Goal: Transaction & Acquisition: Purchase product/service

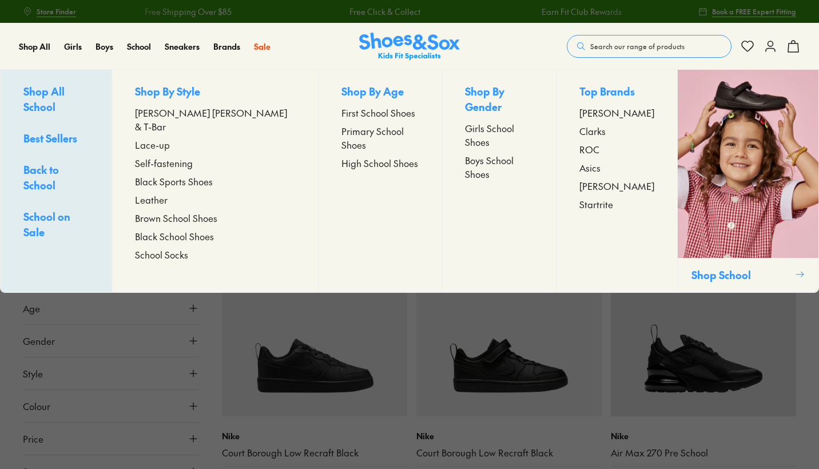
click at [478, 153] on span "Boys School Shoes" at bounding box center [499, 166] width 68 height 27
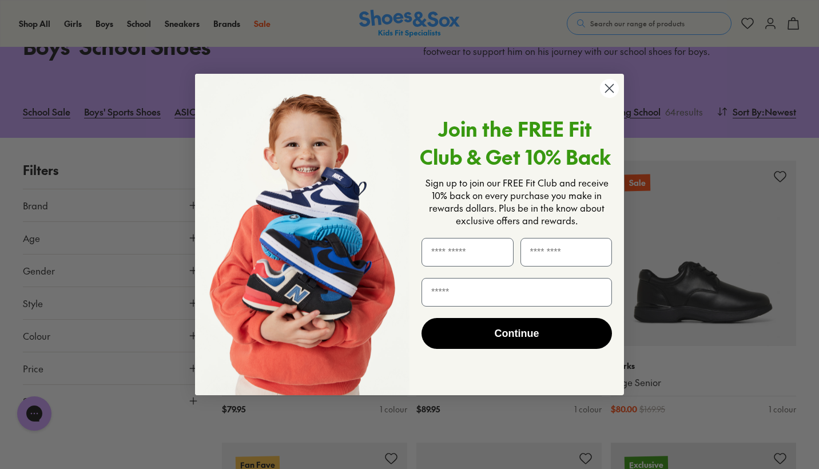
scroll to position [175, 0]
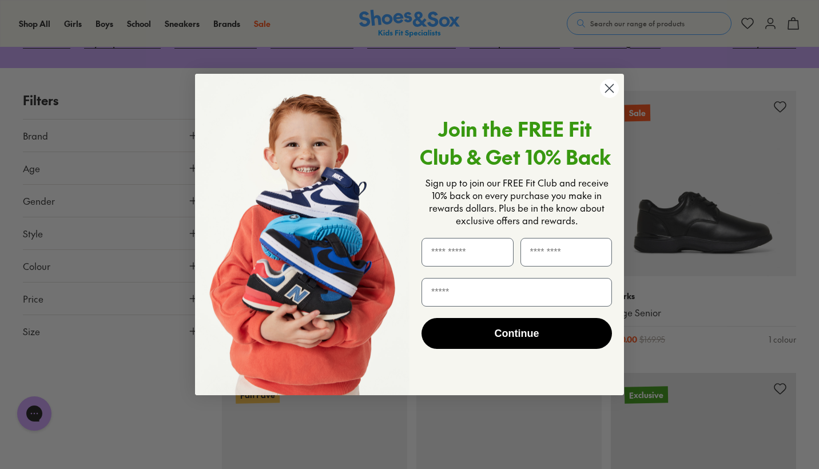
click at [615, 85] on circle "Close dialog" at bounding box center [609, 88] width 19 height 19
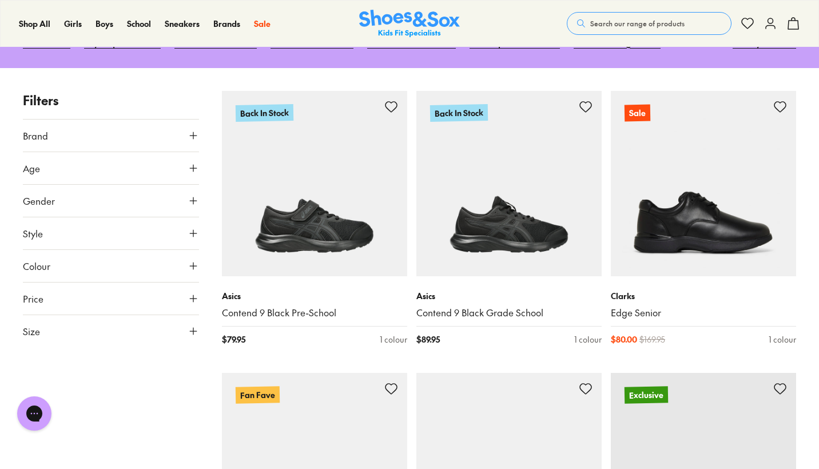
click at [191, 133] on icon at bounding box center [193, 135] width 11 height 11
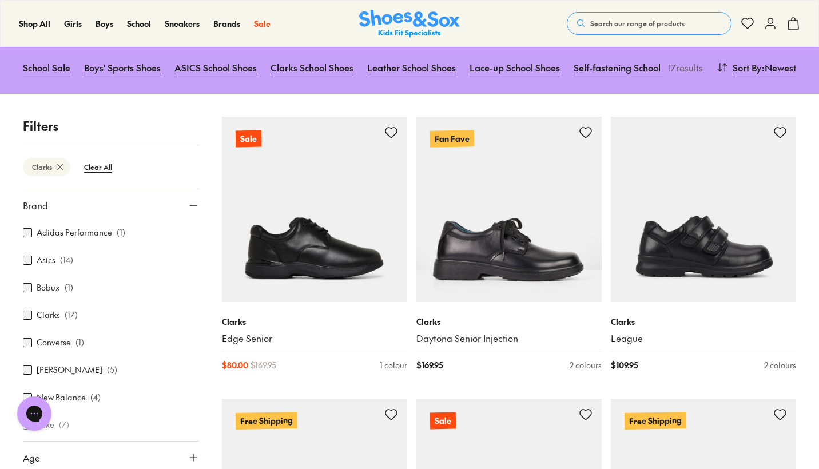
scroll to position [152, 0]
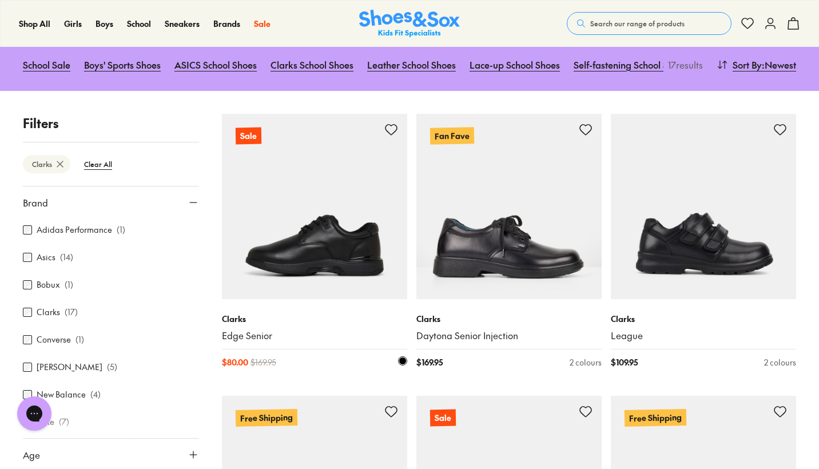
click at [360, 220] on img at bounding box center [314, 206] width 185 height 185
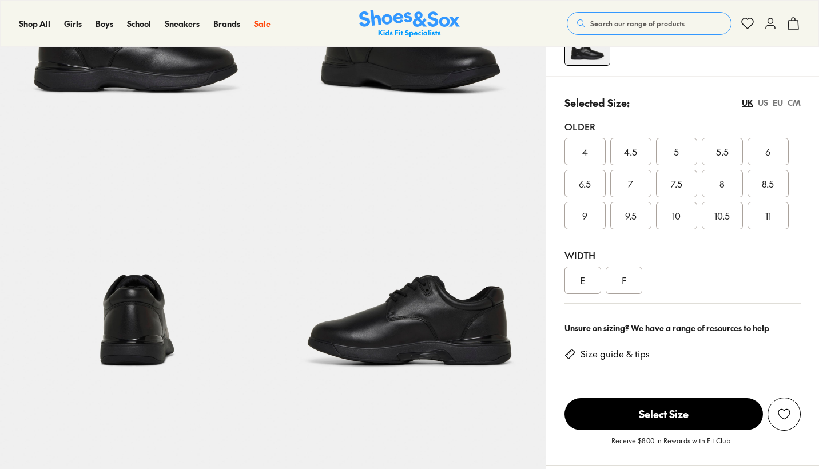
select select "*"
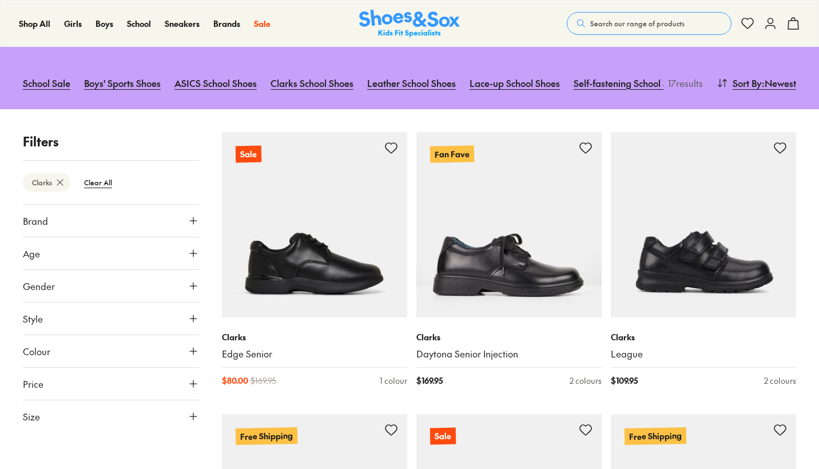
scroll to position [237, 0]
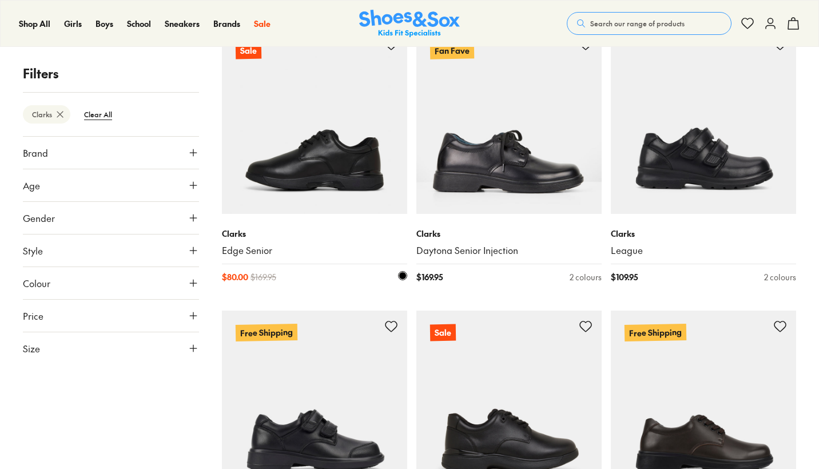
click at [294, 177] on img at bounding box center [314, 121] width 185 height 185
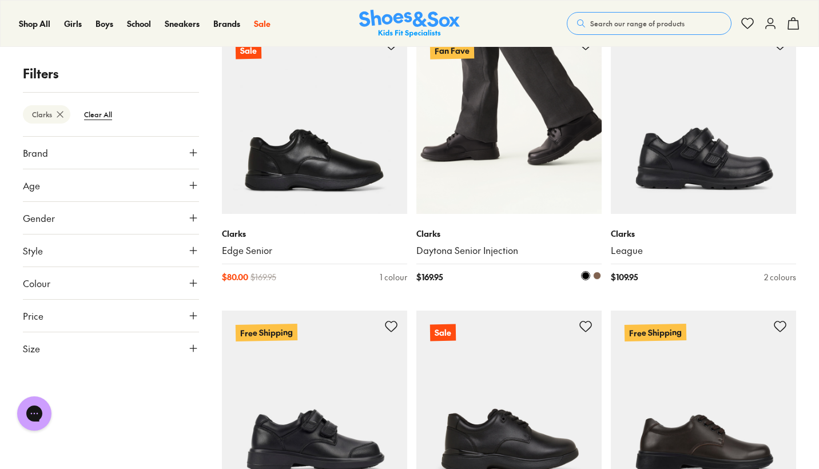
click at [473, 172] on img at bounding box center [509, 121] width 185 height 185
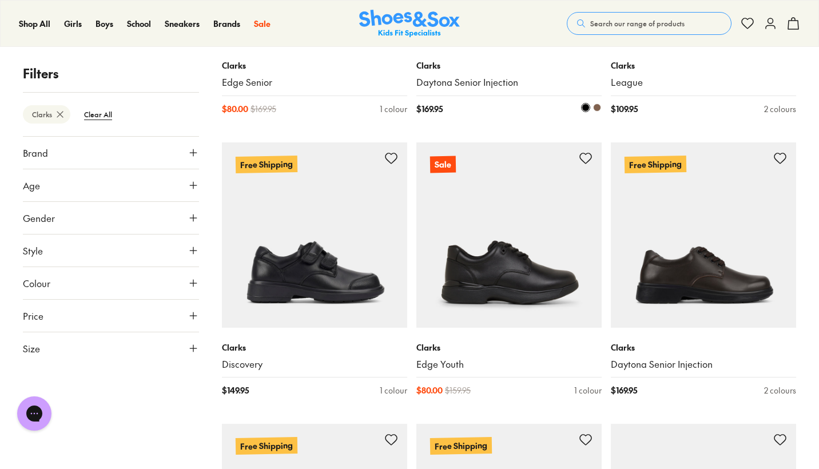
scroll to position [447, 0]
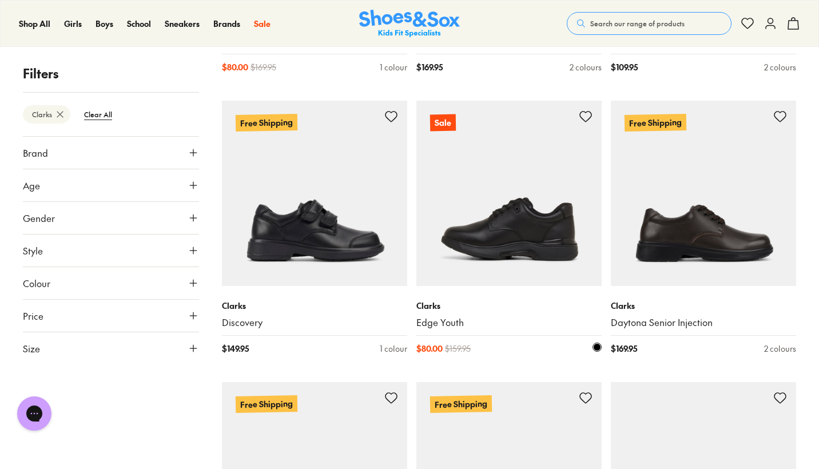
click at [533, 235] on img at bounding box center [509, 193] width 185 height 185
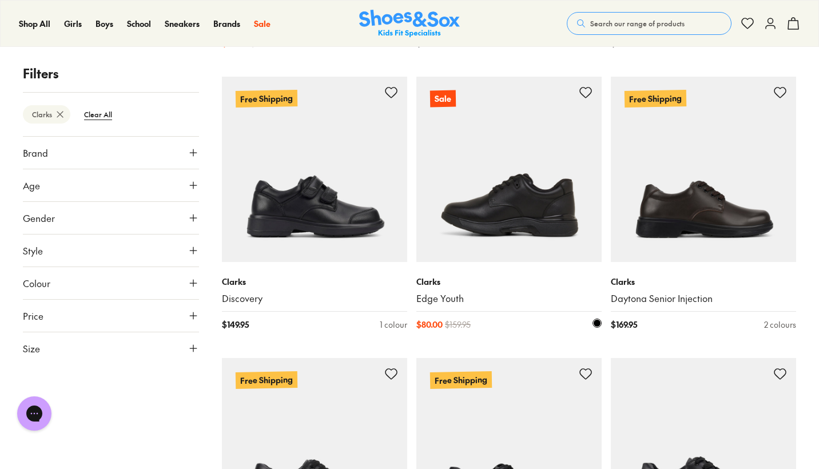
scroll to position [476, 0]
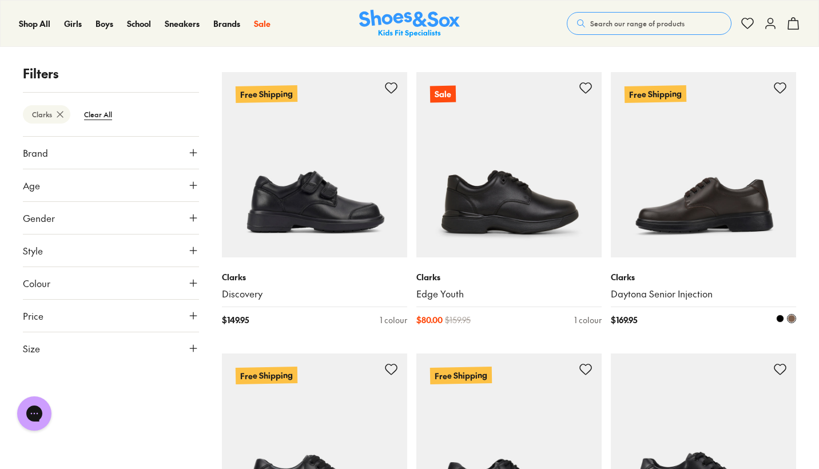
click at [695, 242] on img at bounding box center [703, 164] width 185 height 185
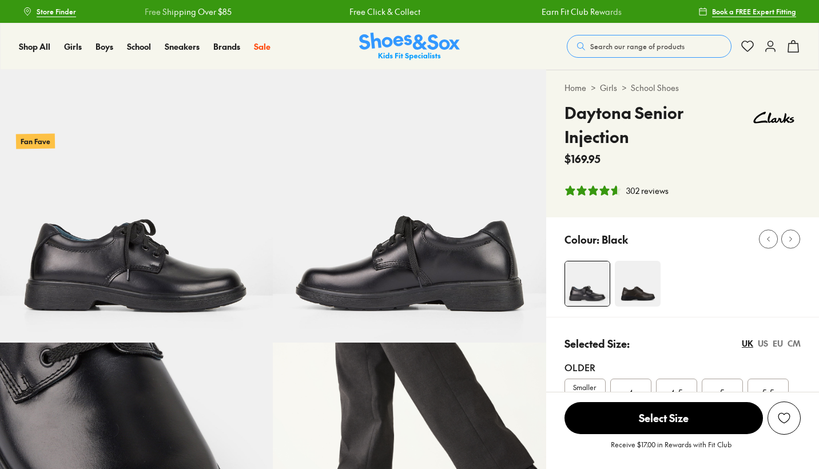
select select "*"
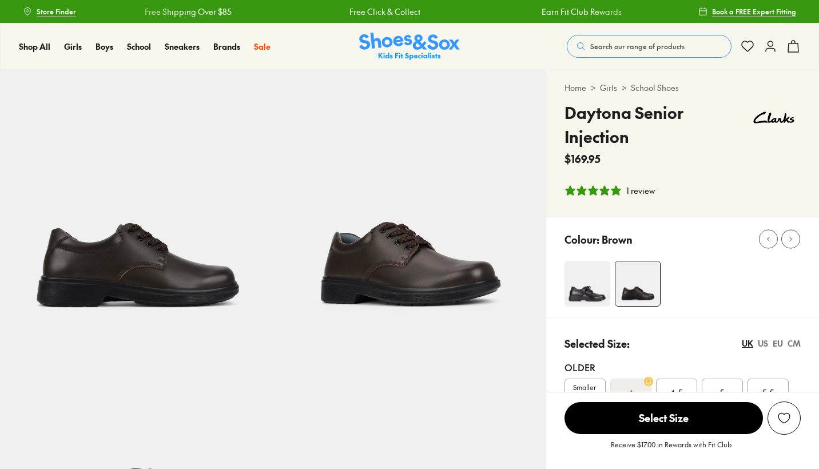
select select "*"
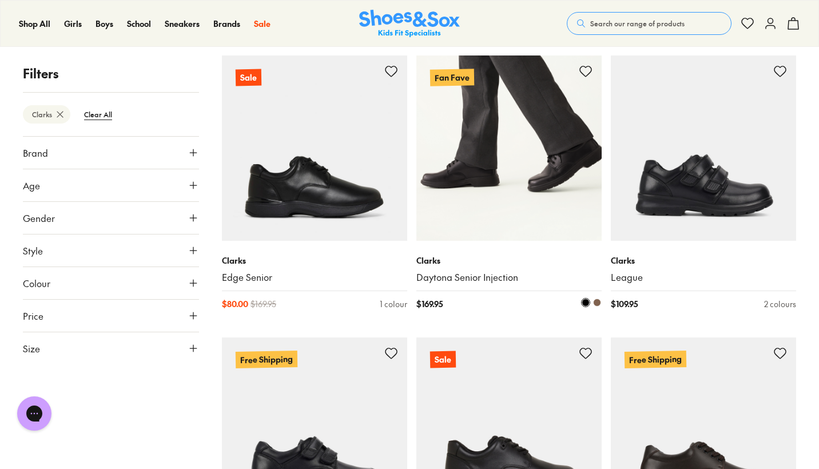
scroll to position [208, 0]
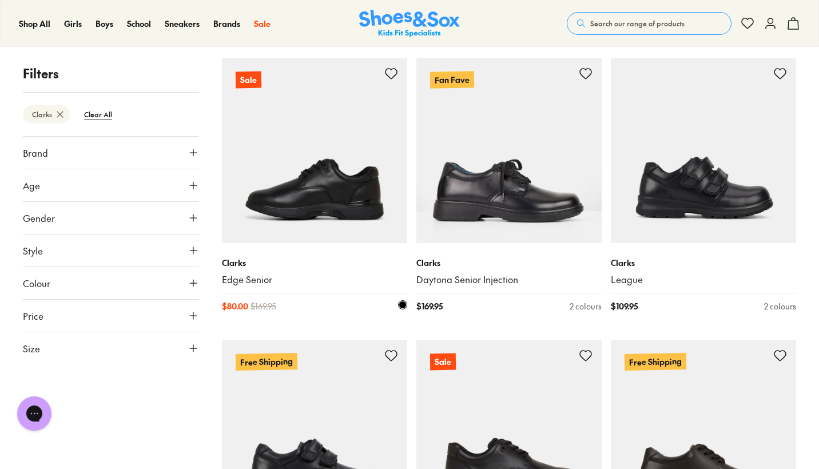
click at [310, 184] on img at bounding box center [314, 150] width 185 height 185
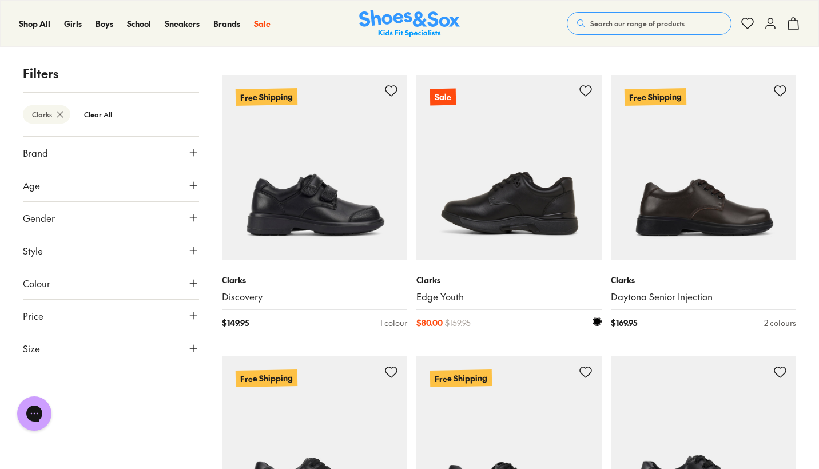
scroll to position [474, 0]
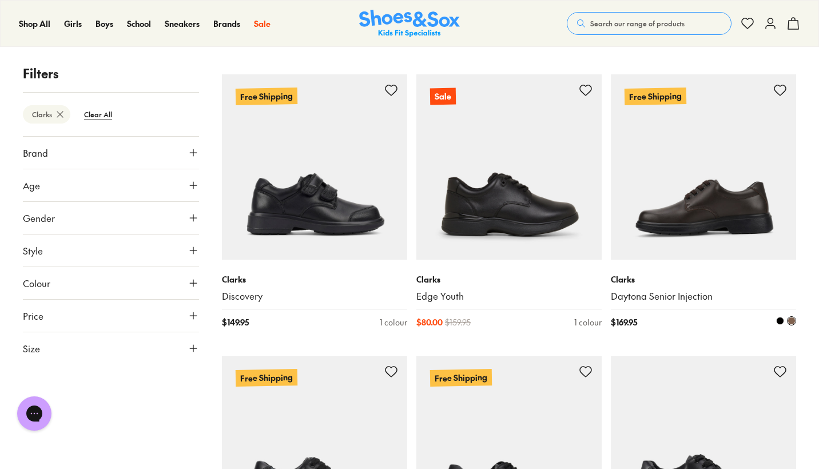
click at [676, 192] on img at bounding box center [703, 166] width 185 height 185
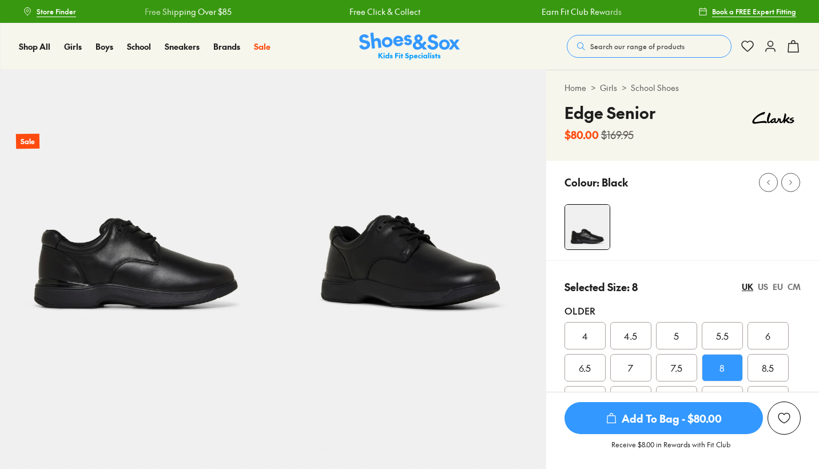
scroll to position [641, 0]
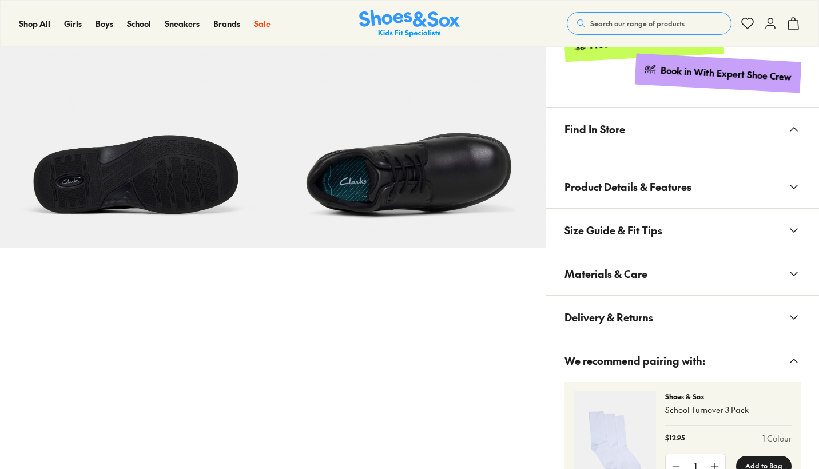
click at [741, 137] on button "Find In Store" at bounding box center [682, 129] width 273 height 43
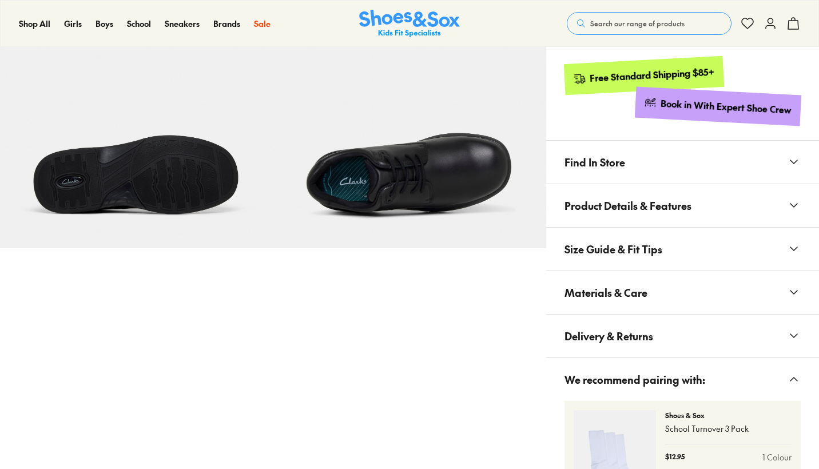
select select "*"
click at [793, 162] on icon at bounding box center [794, 162] width 14 height 14
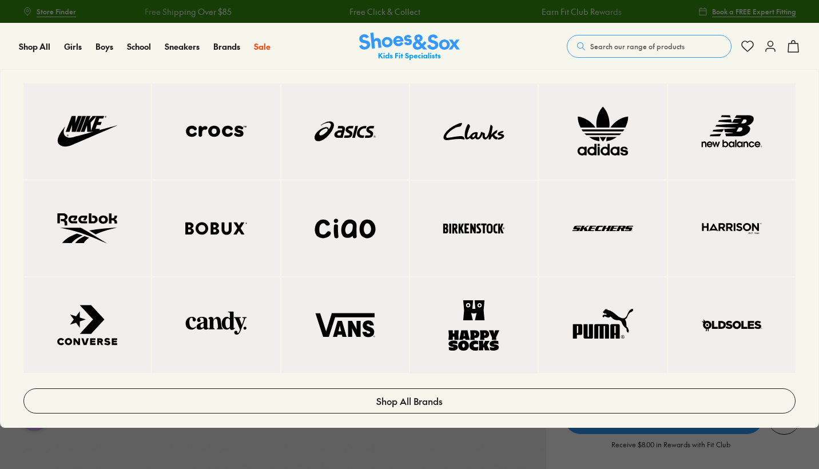
scroll to position [0, 0]
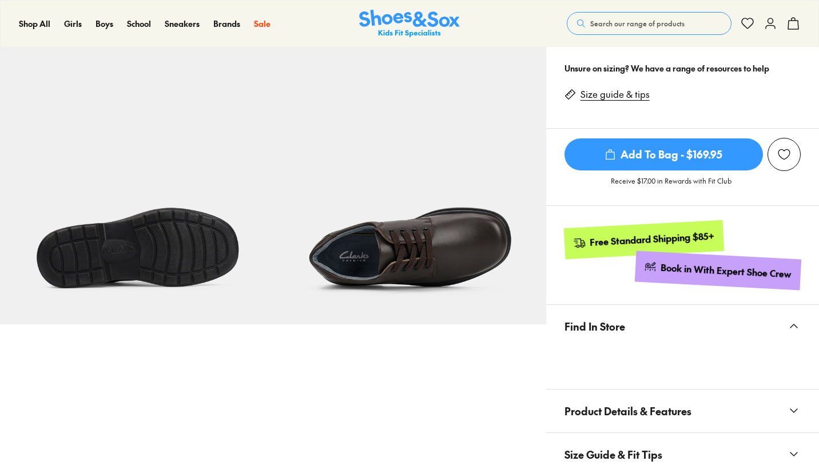
select select "*"
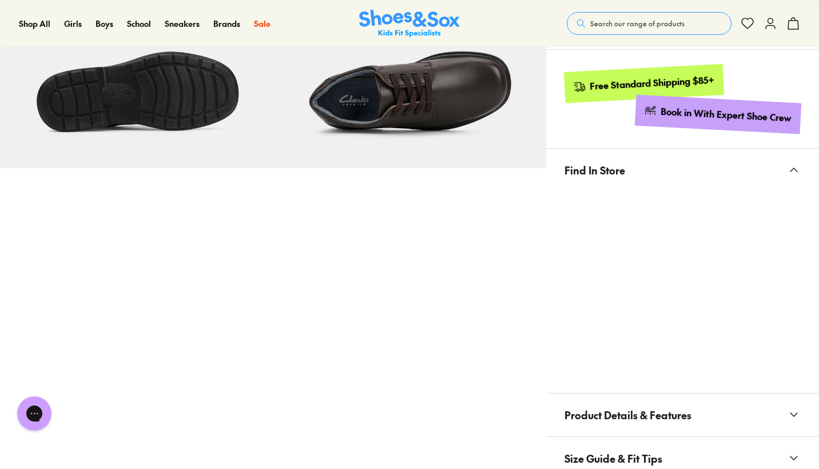
scroll to position [0, 0]
